Goal: Obtain resource: Obtain resource

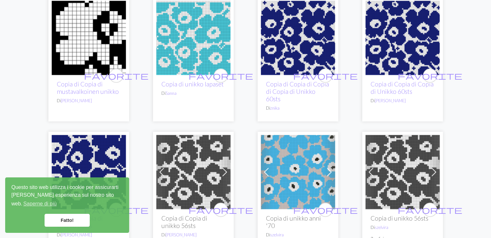
scroll to position [1279, 0]
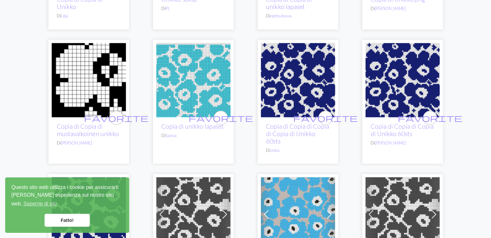
click at [78, 92] on img at bounding box center [89, 80] width 74 height 74
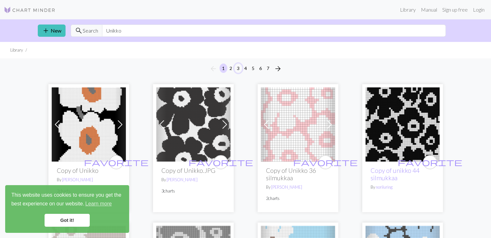
click at [240, 69] on button "3" at bounding box center [238, 68] width 8 height 9
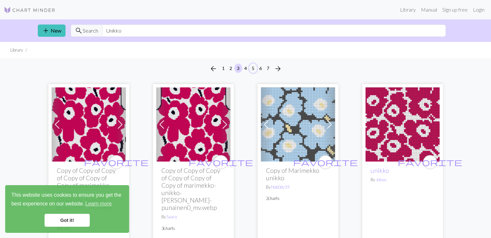
click at [253, 68] on button "5" at bounding box center [253, 68] width 8 height 9
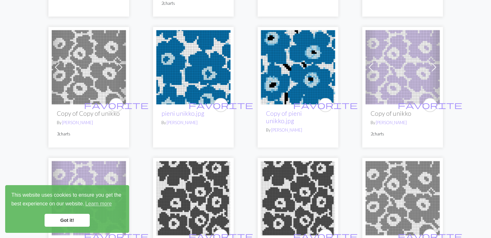
scroll to position [1317, 0]
